Goal: Task Accomplishment & Management: Use online tool/utility

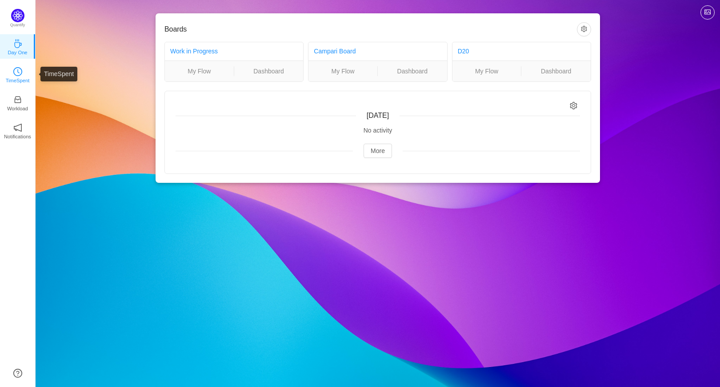
click at [19, 77] on p "TimeSpent" at bounding box center [18, 80] width 24 height 8
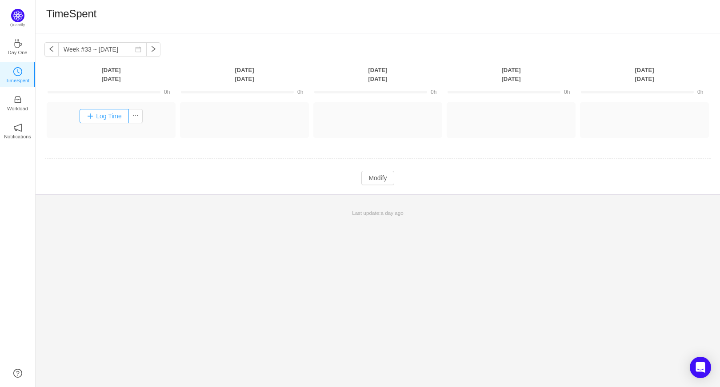
click at [91, 119] on button "Log Time" at bounding box center [104, 116] width 49 height 14
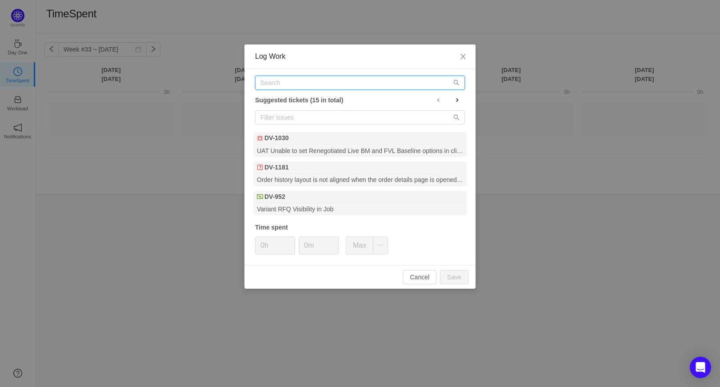
click at [282, 81] on input "text" at bounding box center [360, 83] width 210 height 14
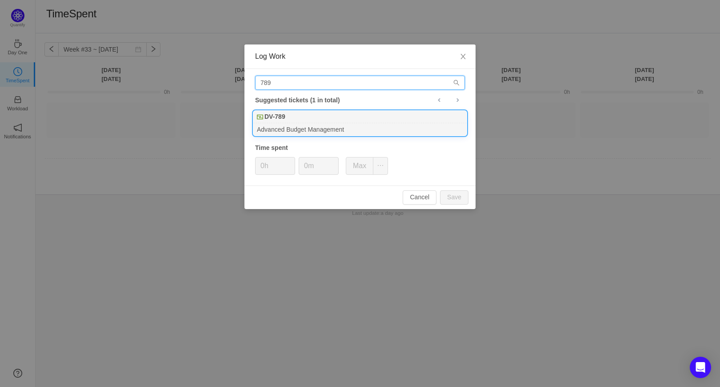
type input "789"
click at [283, 123] on div "DV-789" at bounding box center [359, 117] width 213 height 12
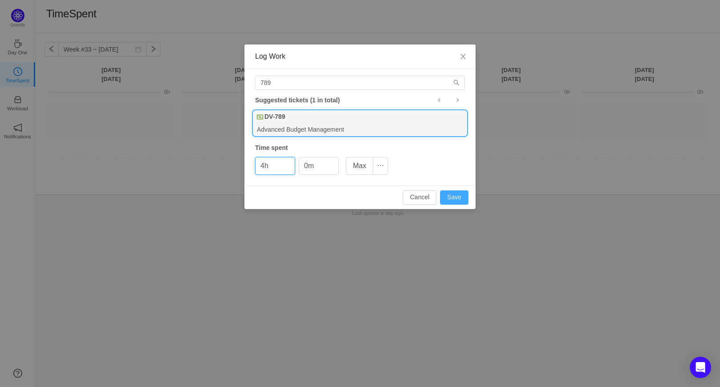
click at [452, 195] on button "Save" at bounding box center [454, 197] width 28 height 14
type input "0h"
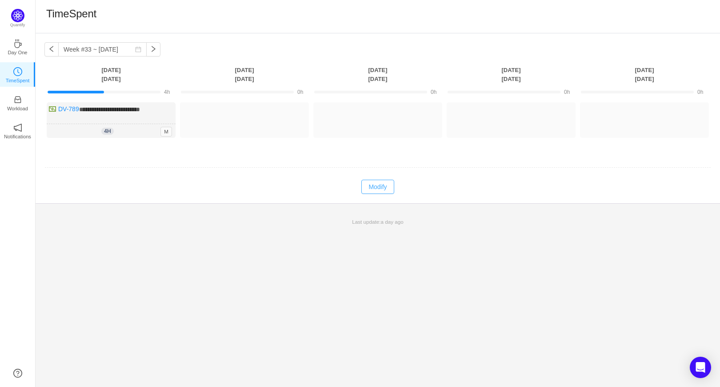
click at [375, 188] on button "Modify" at bounding box center [377, 187] width 32 height 14
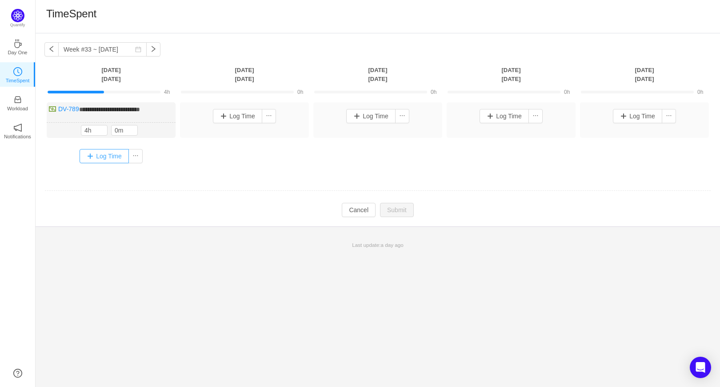
click at [89, 158] on button "Log Time" at bounding box center [104, 156] width 49 height 14
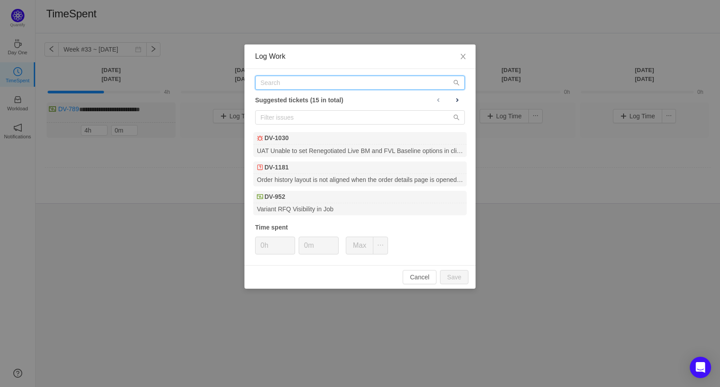
click at [300, 83] on input "text" at bounding box center [360, 83] width 210 height 14
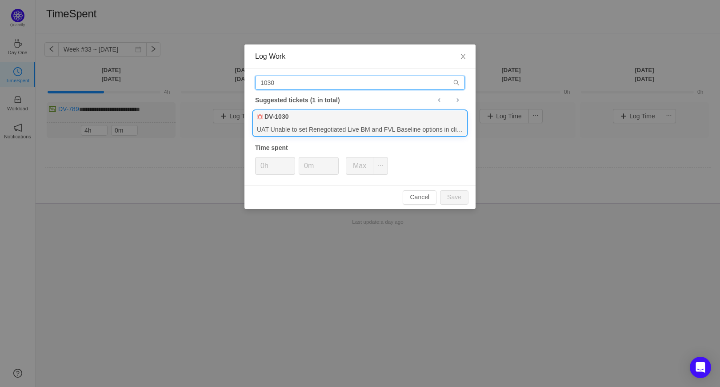
type input "1030"
drag, startPoint x: 294, startPoint y: 118, endPoint x: 300, endPoint y: 127, distance: 10.4
click at [295, 118] on div "DV-1030" at bounding box center [359, 117] width 213 height 12
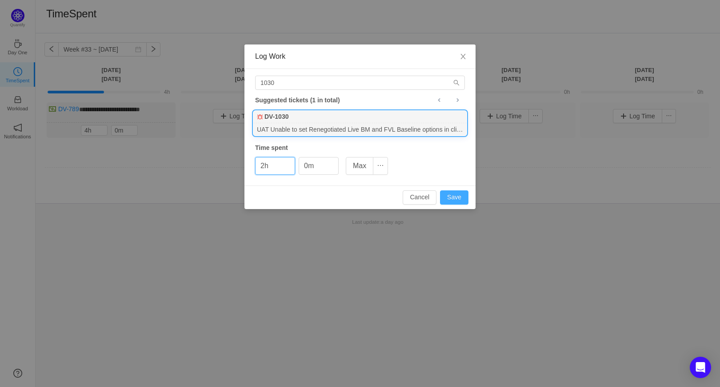
click at [453, 199] on button "Save" at bounding box center [454, 197] width 28 height 14
type input "0h"
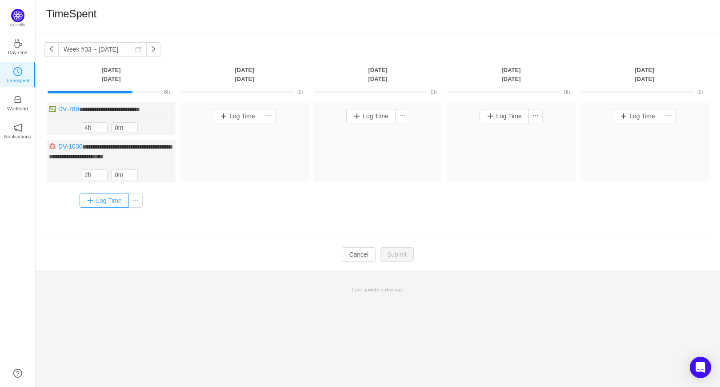
click at [104, 200] on button "Log Time" at bounding box center [104, 200] width 49 height 14
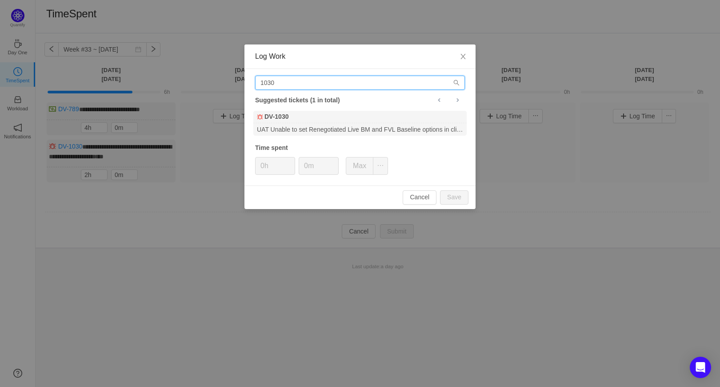
drag, startPoint x: 284, startPoint y: 85, endPoint x: 265, endPoint y: 84, distance: 18.7
click at [265, 84] on input "1030" at bounding box center [360, 83] width 210 height 14
drag, startPoint x: 269, startPoint y: 81, endPoint x: 245, endPoint y: 83, distance: 23.6
click at [245, 83] on div "19 Suggested tickets (1 in total) DV-1103 The filter layout on the Catalogue Or…" at bounding box center [359, 127] width 231 height 116
type input "1097"
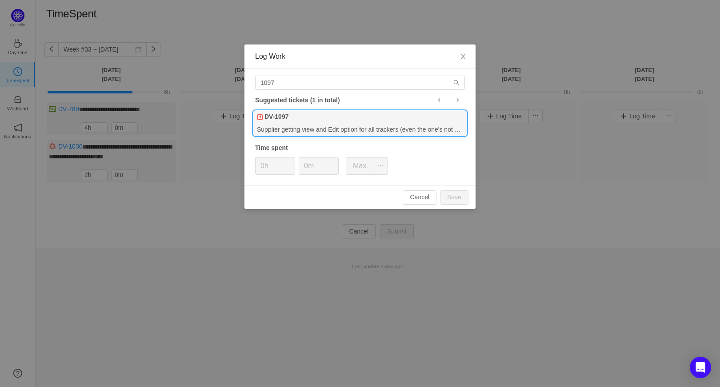
click at [299, 125] on div "Supplier getting view and Edit option for all trackers (even the one's not mean…" at bounding box center [359, 129] width 213 height 12
click at [457, 200] on button "Save" at bounding box center [454, 197] width 28 height 14
type input "0h"
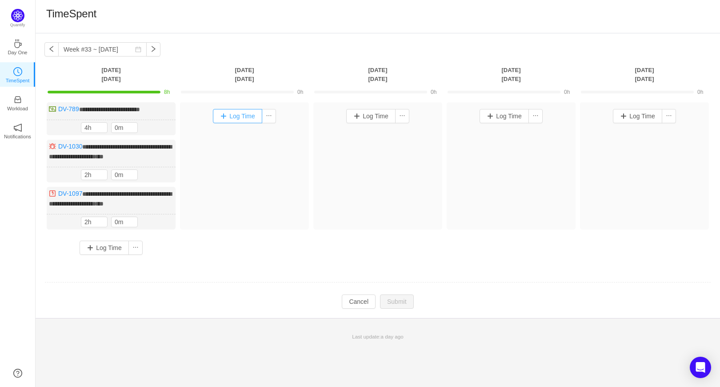
click at [224, 119] on button "Log Time" at bounding box center [237, 116] width 49 height 14
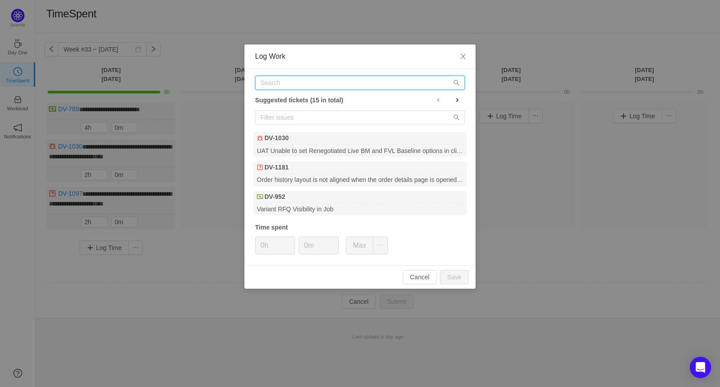
click at [272, 83] on input "text" at bounding box center [360, 83] width 210 height 14
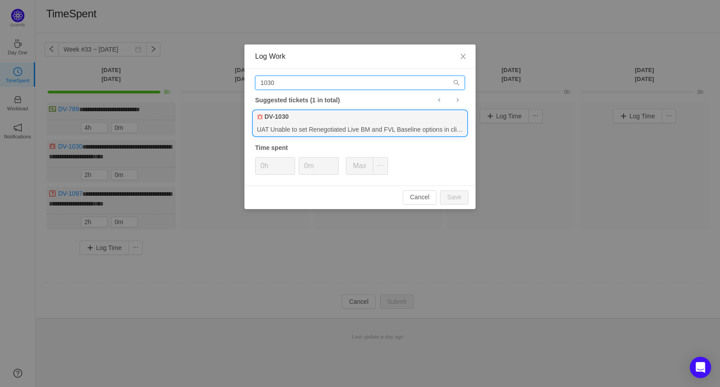
type input "1030"
click at [286, 126] on div "UAT Unable to set Renegotiated Live BM and FVL Baseline options in client Site" at bounding box center [359, 129] width 213 height 12
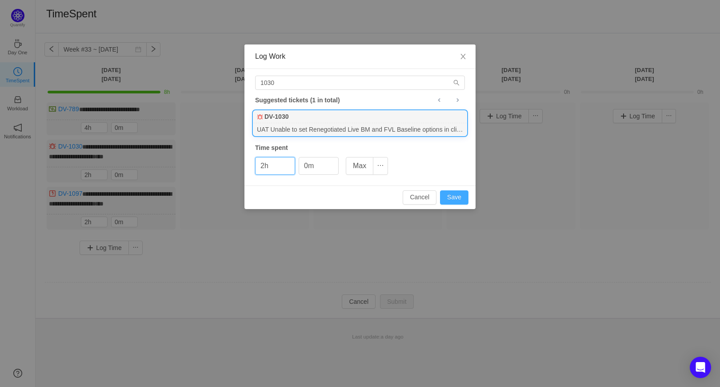
click at [455, 194] on button "Save" at bounding box center [454, 197] width 28 height 14
type input "0h"
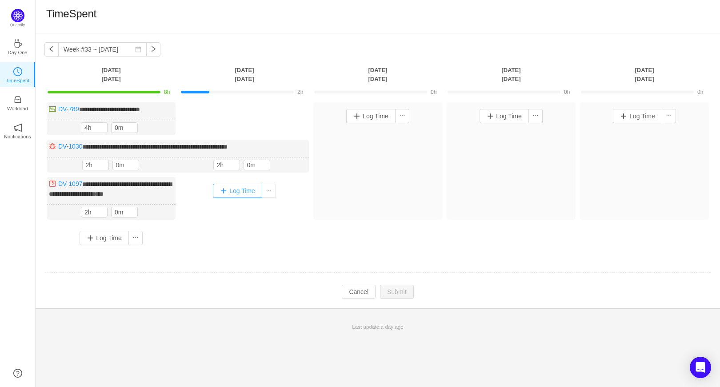
click at [220, 192] on button "Log Time" at bounding box center [237, 191] width 49 height 14
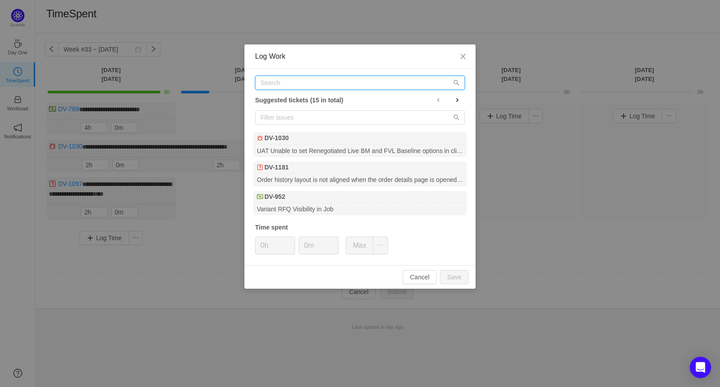
click at [271, 85] on input "text" at bounding box center [360, 83] width 210 height 14
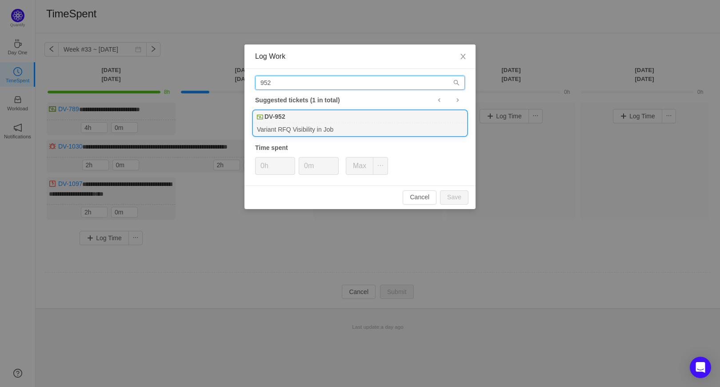
type input "952"
click at [282, 119] on b "DV-952" at bounding box center [274, 116] width 21 height 9
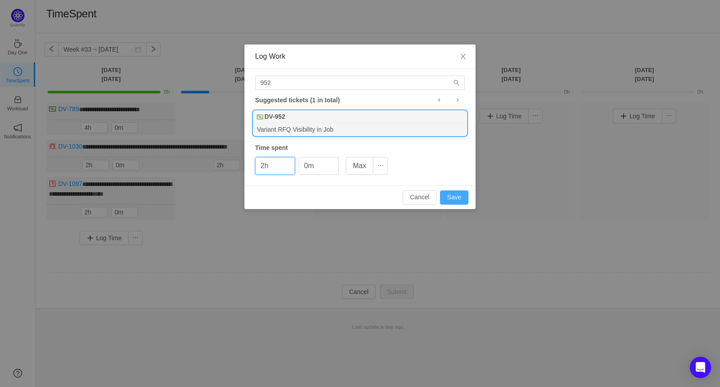
click at [456, 194] on button "Save" at bounding box center [454, 197] width 28 height 14
type input "0h"
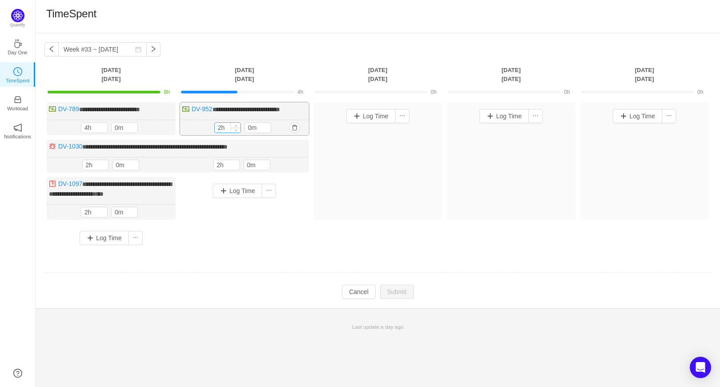
click at [223, 128] on input "2h" at bounding box center [228, 128] width 26 height 10
drag, startPoint x: 226, startPoint y: 128, endPoint x: 200, endPoint y: 128, distance: 25.3
click at [200, 128] on div "2h 2h 0m" at bounding box center [244, 128] width 129 height 16
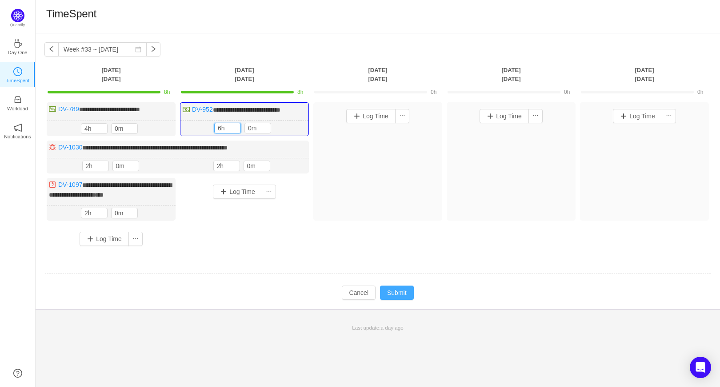
type input "6h"
click at [392, 290] on button "Submit" at bounding box center [397, 292] width 34 height 14
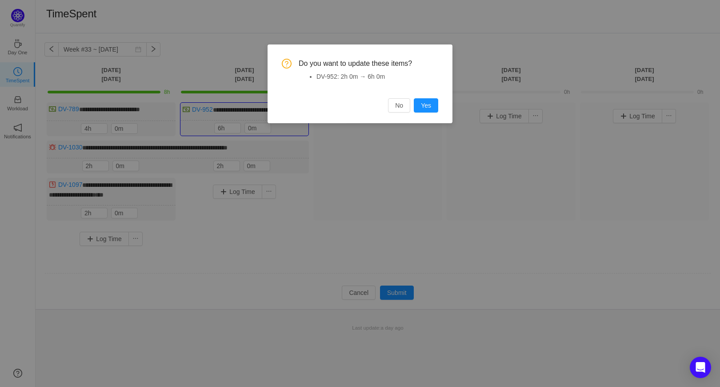
click at [426, 106] on button "Yes" at bounding box center [426, 105] width 24 height 14
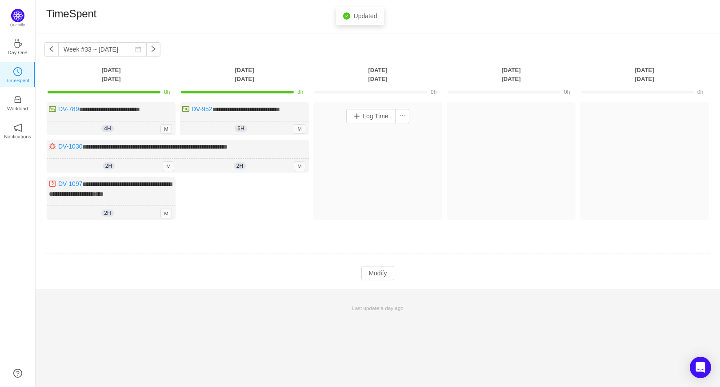
click at [371, 125] on div "Log Time" at bounding box center [378, 115] width 124 height 23
click at [367, 114] on button "Log Time" at bounding box center [370, 116] width 49 height 14
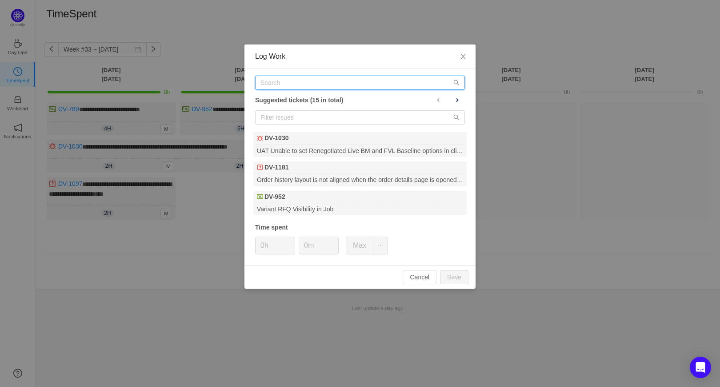
click at [293, 82] on input "text" at bounding box center [360, 83] width 210 height 14
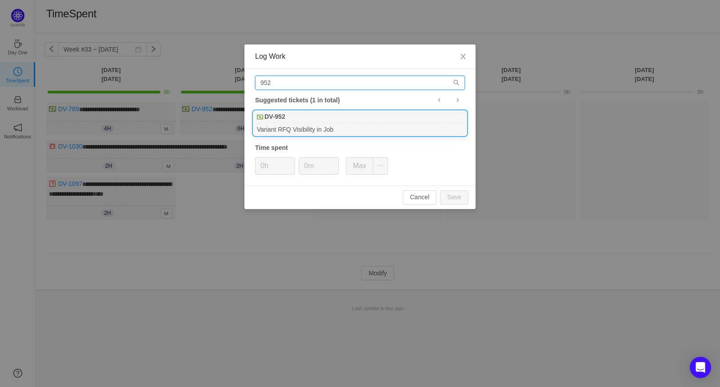
type input "952"
click at [287, 122] on div "DV-952" at bounding box center [359, 117] width 213 height 12
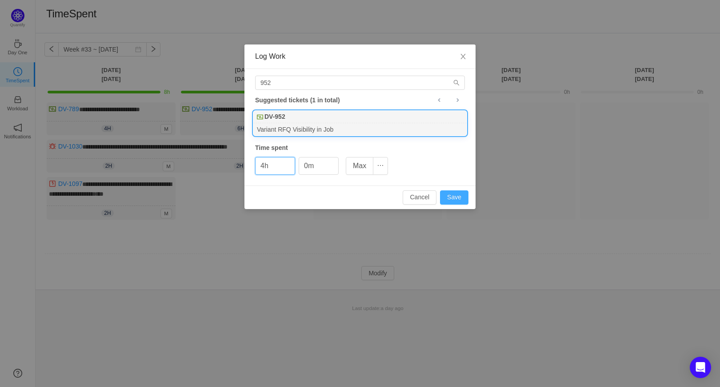
click at [451, 197] on button "Save" at bounding box center [454, 197] width 28 height 14
type input "0h"
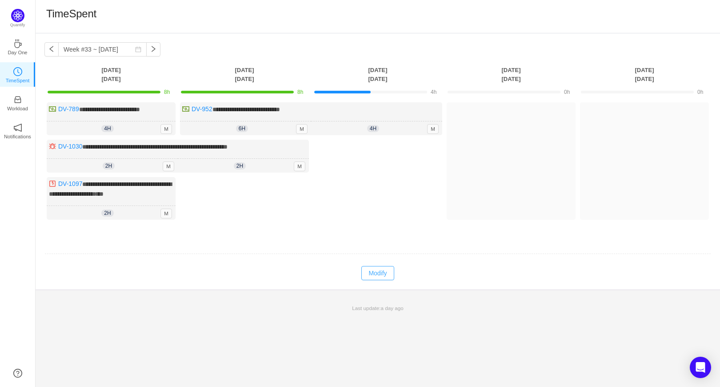
click at [371, 271] on button "Modify" at bounding box center [377, 273] width 32 height 14
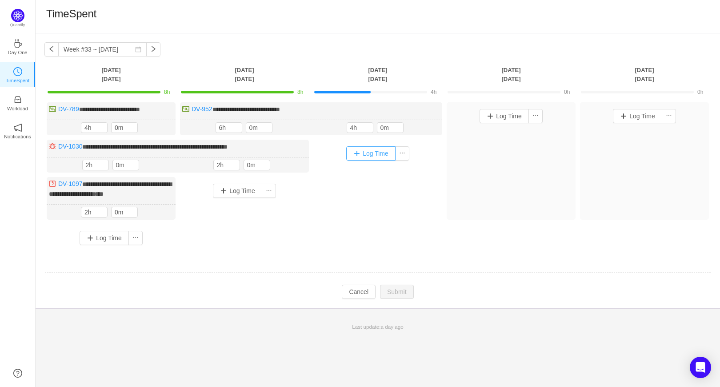
click at [360, 152] on button "Log Time" at bounding box center [370, 153] width 49 height 14
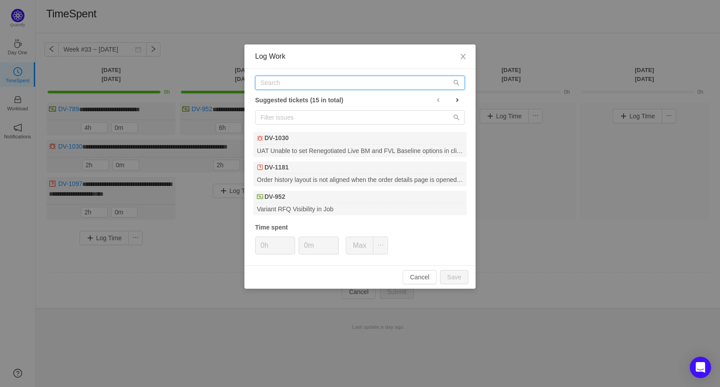
click at [271, 87] on input "text" at bounding box center [360, 83] width 210 height 14
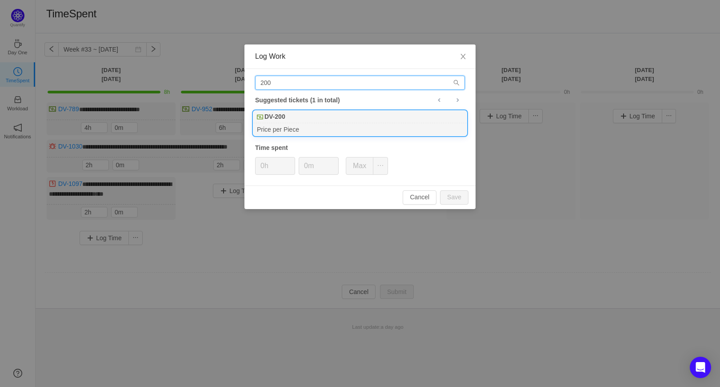
type input "200"
click at [280, 124] on div "Price per Piece" at bounding box center [359, 129] width 213 height 12
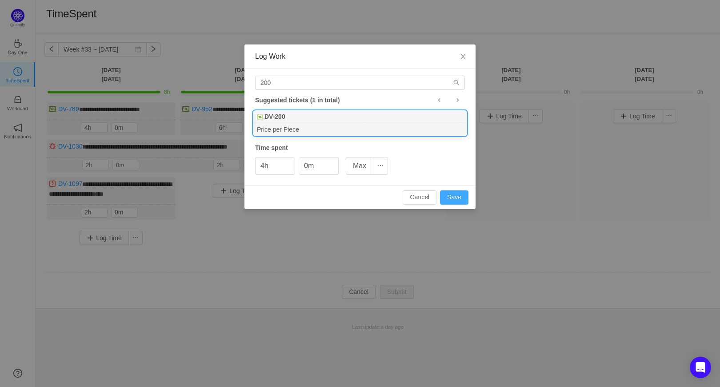
click at [449, 201] on button "Save" at bounding box center [454, 197] width 28 height 14
type input "0h"
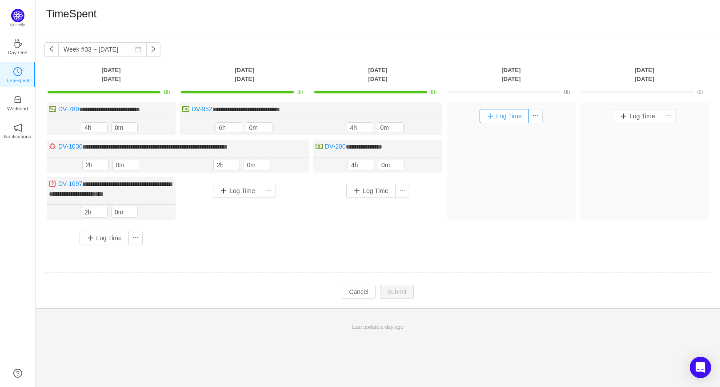
click at [507, 115] on button "Log Time" at bounding box center [504, 116] width 49 height 14
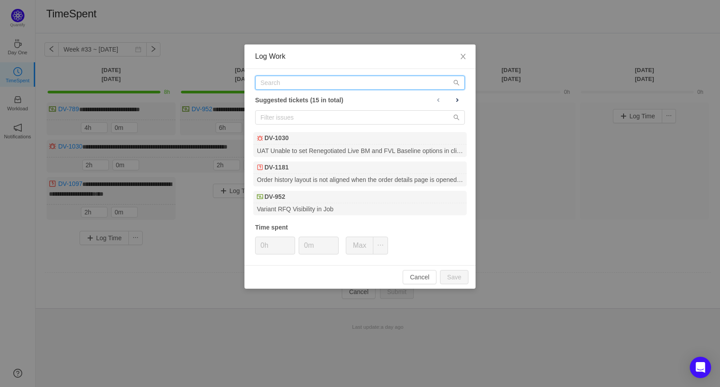
click at [308, 81] on input "text" at bounding box center [360, 83] width 210 height 14
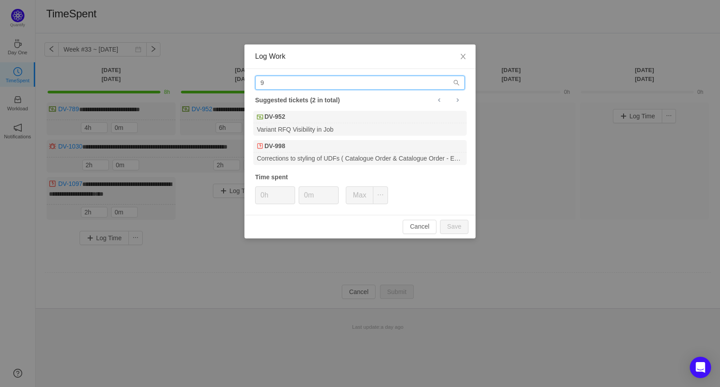
drag, startPoint x: 293, startPoint y: 88, endPoint x: 236, endPoint y: 77, distance: 58.7
click at [236, 77] on div "Log Work 9 Suggested tickets (2 in total) DV-952 Variant RFQ Visibility in Job …" at bounding box center [360, 193] width 720 height 387
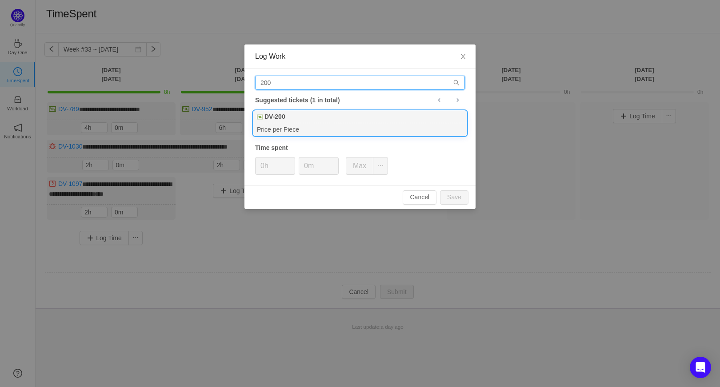
type input "200"
click at [275, 120] on b "DV-200" at bounding box center [274, 116] width 21 height 9
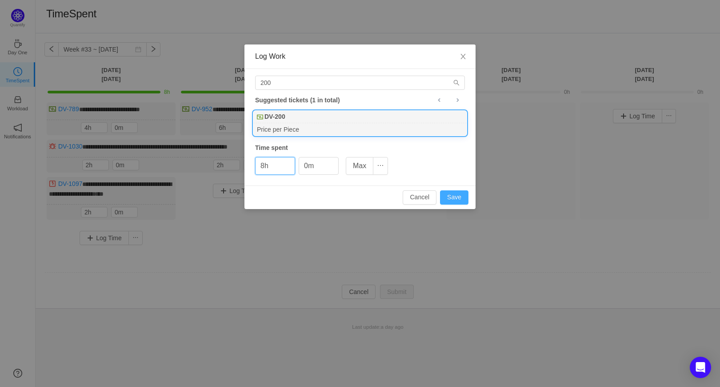
click at [466, 196] on button "Save" at bounding box center [454, 197] width 28 height 14
type input "0h"
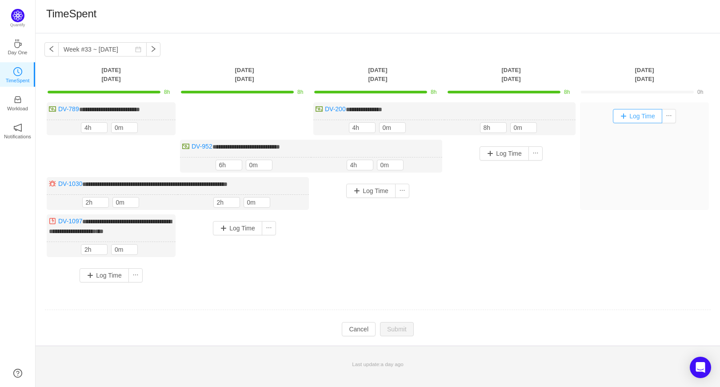
click at [622, 119] on button "Log Time" at bounding box center [637, 116] width 49 height 14
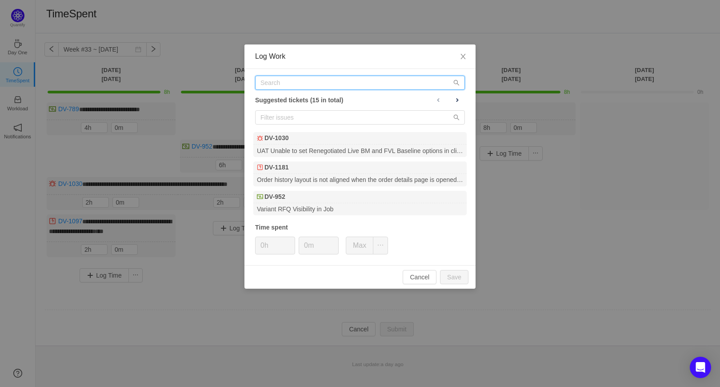
click at [279, 81] on input "text" at bounding box center [360, 83] width 210 height 14
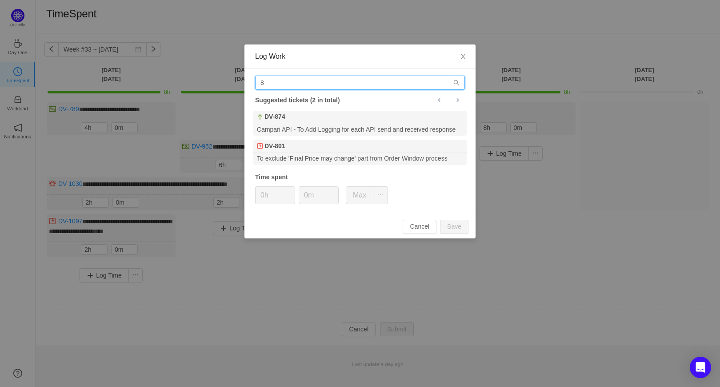
drag, startPoint x: 276, startPoint y: 82, endPoint x: 233, endPoint y: 82, distance: 43.1
click at [233, 82] on div "Log Work 8 Suggested tickets (2 in total) DV-874 Campari API - To Add Logging f…" at bounding box center [360, 193] width 720 height 387
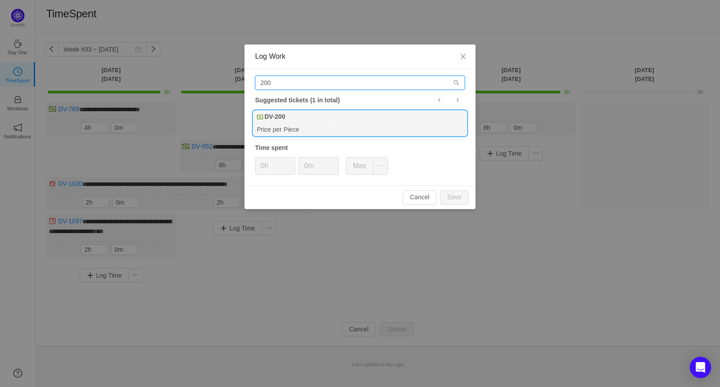
type input "200"
click at [289, 124] on div "Price per Piece" at bounding box center [359, 129] width 213 height 12
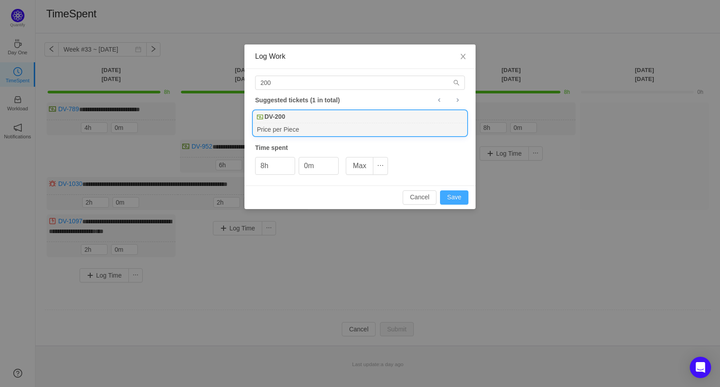
click at [455, 199] on button "Save" at bounding box center [454, 197] width 28 height 14
type input "0h"
